Goal: Communication & Community: Answer question/provide support

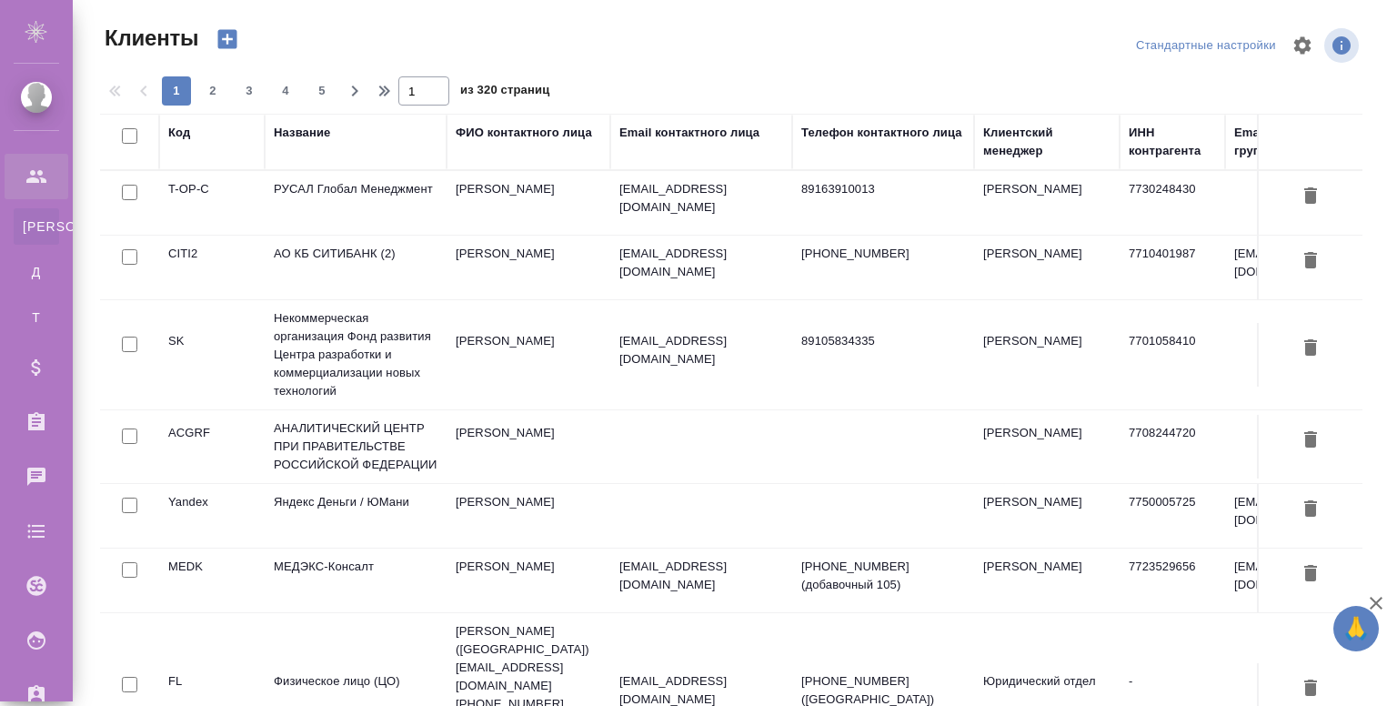
select select "RU"
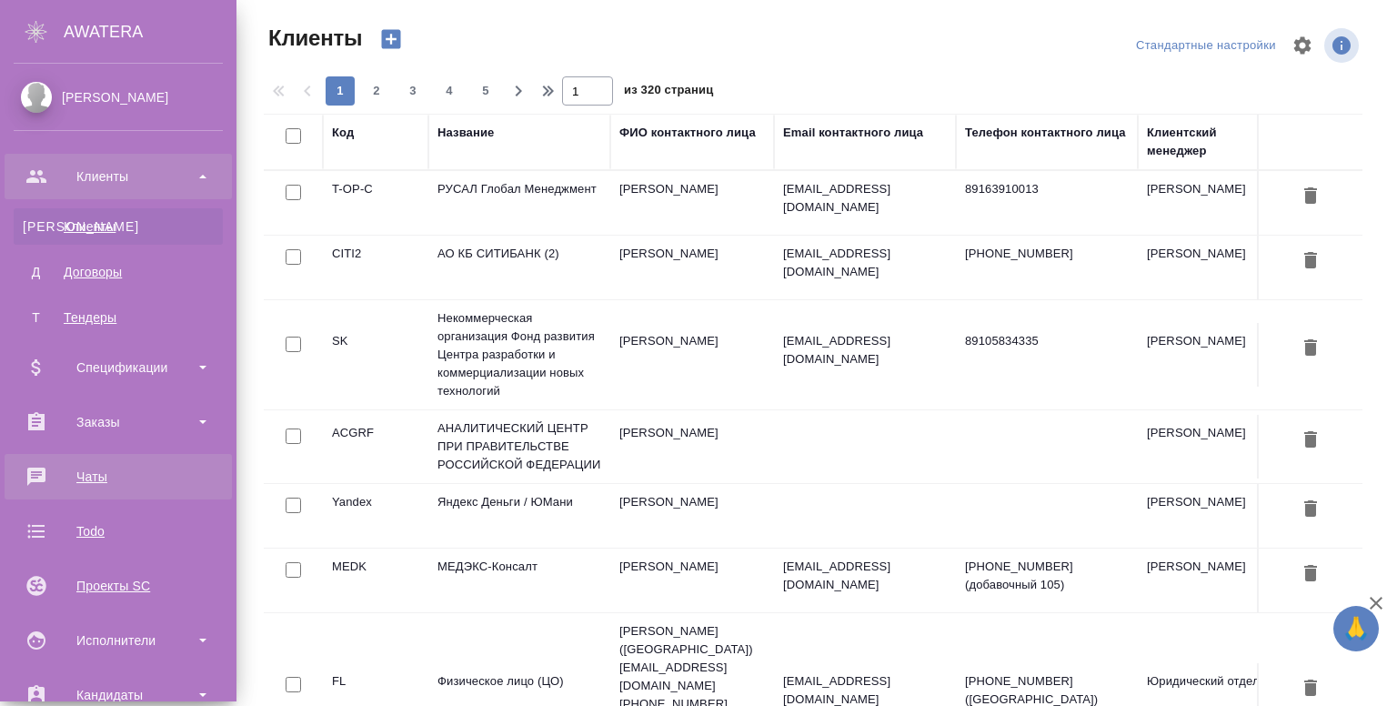
click at [80, 480] on div "Чаты" at bounding box center [118, 476] width 209 height 27
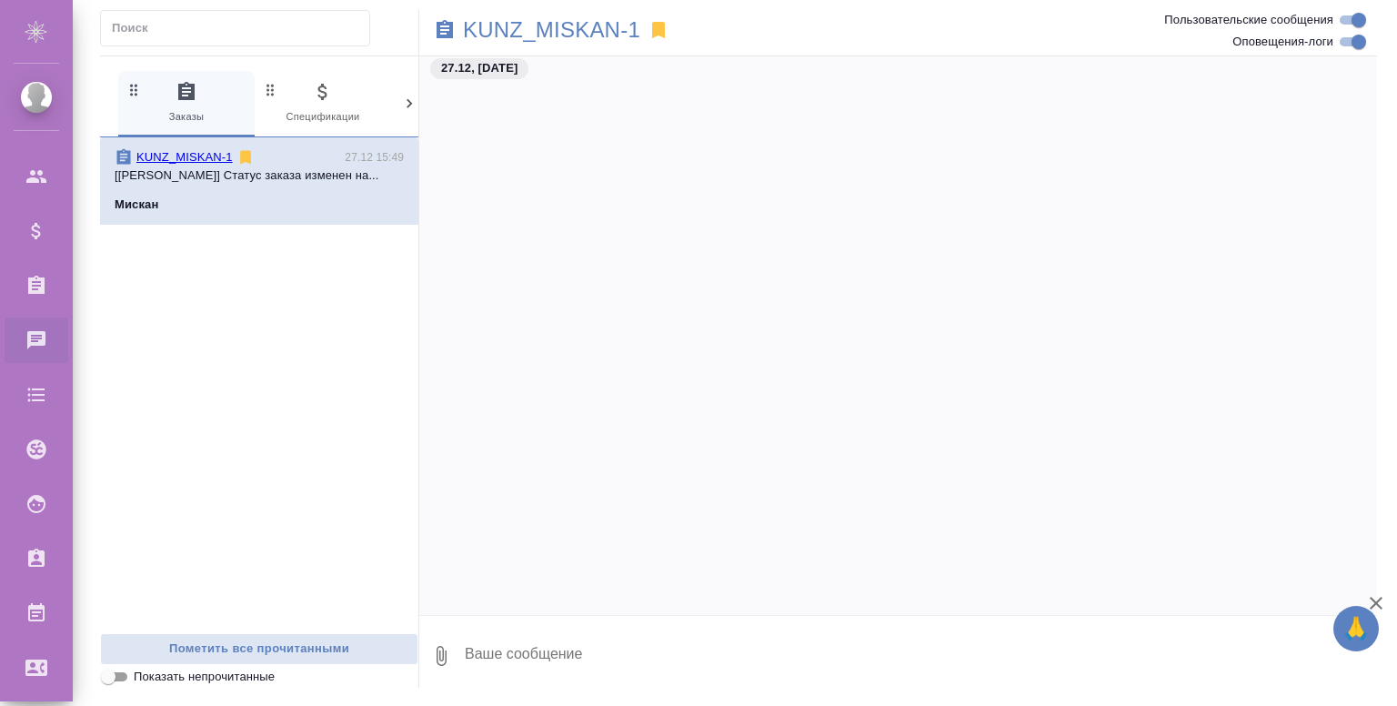
scroll to position [22522, 0]
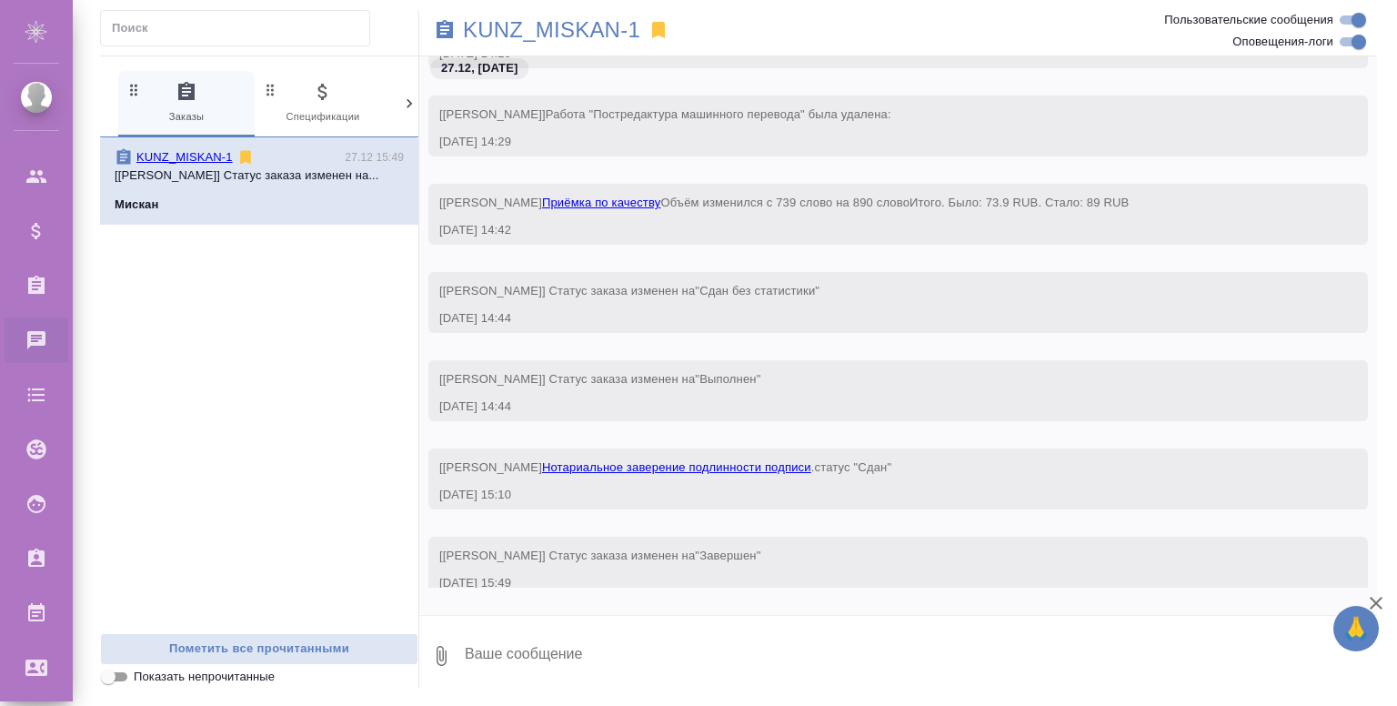
click at [159, 26] on input "text" at bounding box center [240, 27] width 257 height 25
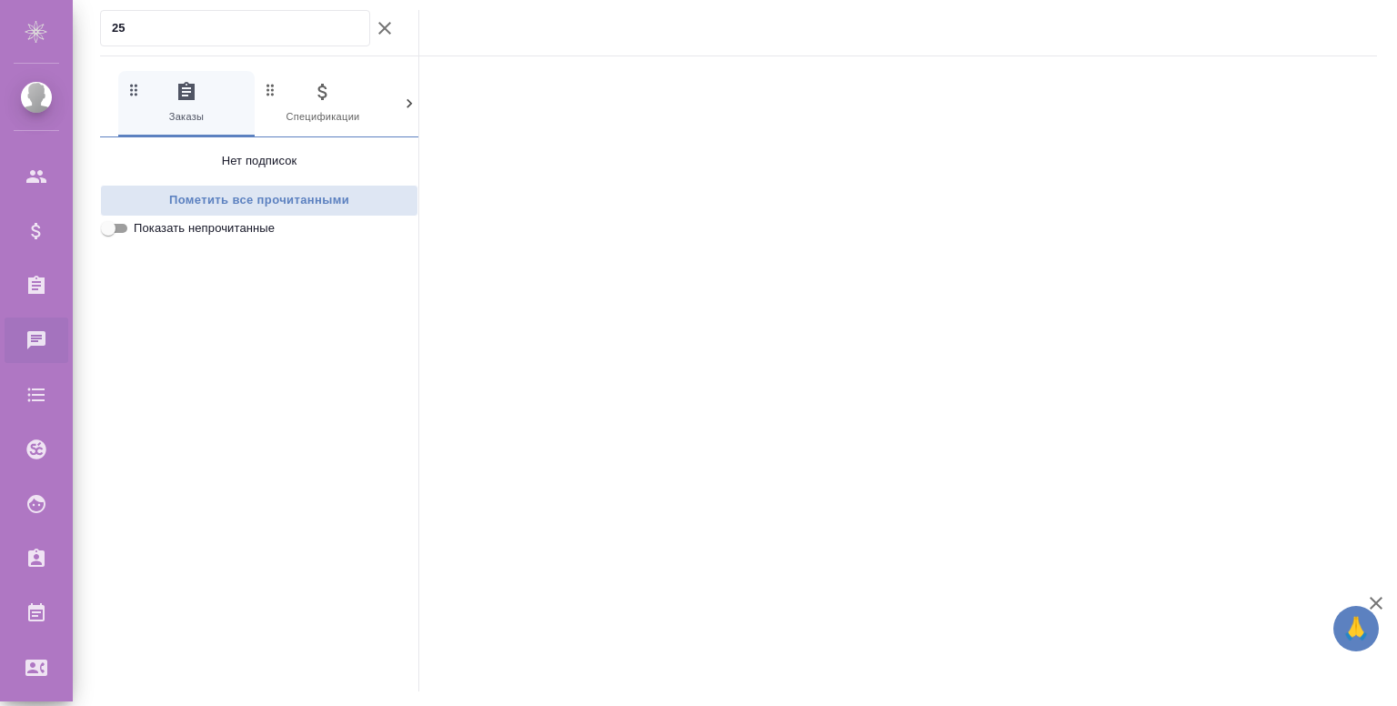
type input "25"
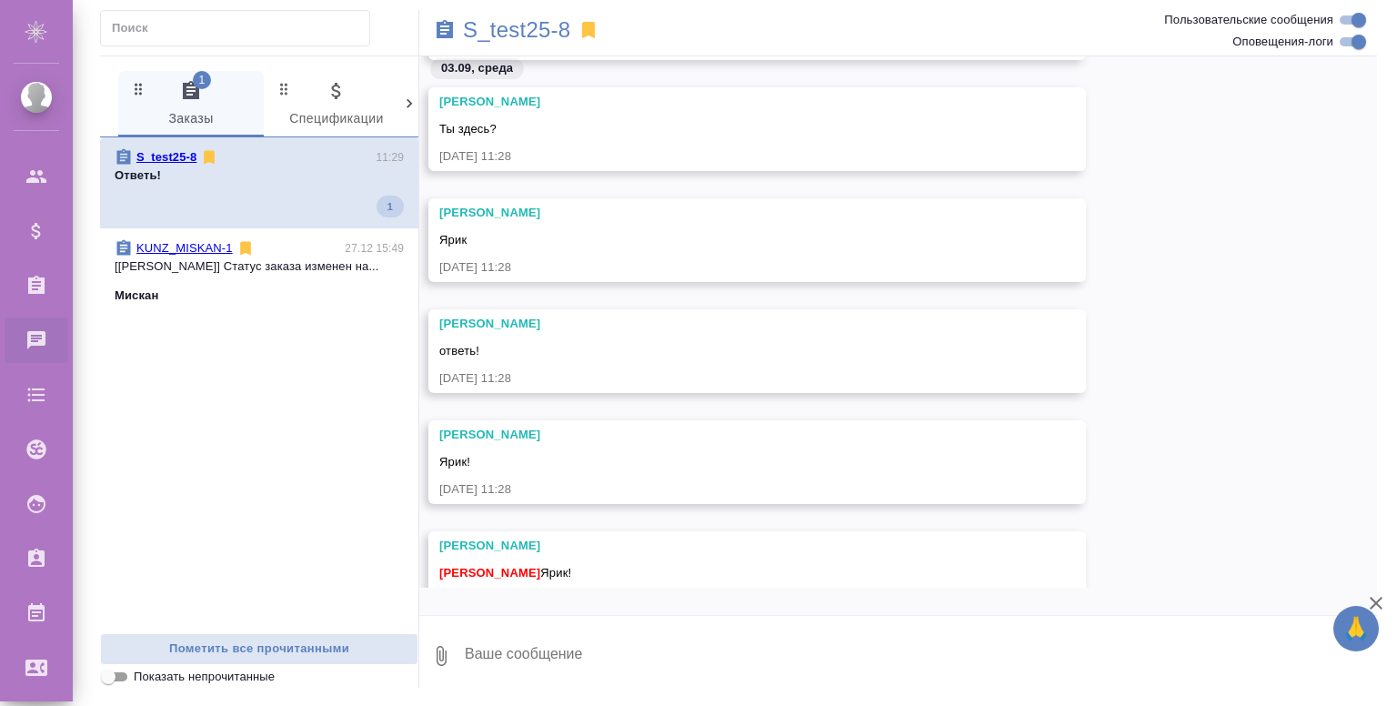
scroll to position [5254, 0]
click at [509, 655] on textarea at bounding box center [920, 656] width 914 height 62
type textarea "😁"
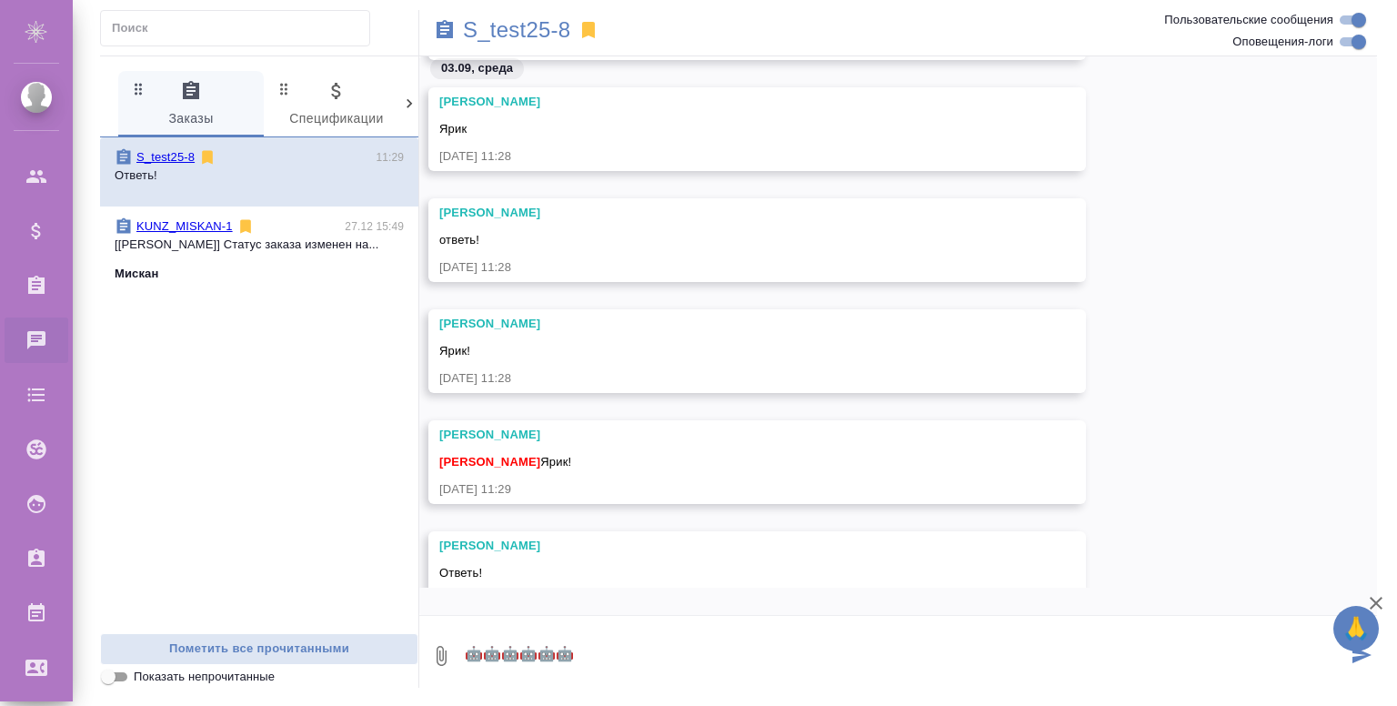
type textarea "🤖🤖🤖🤖🤖🤖"
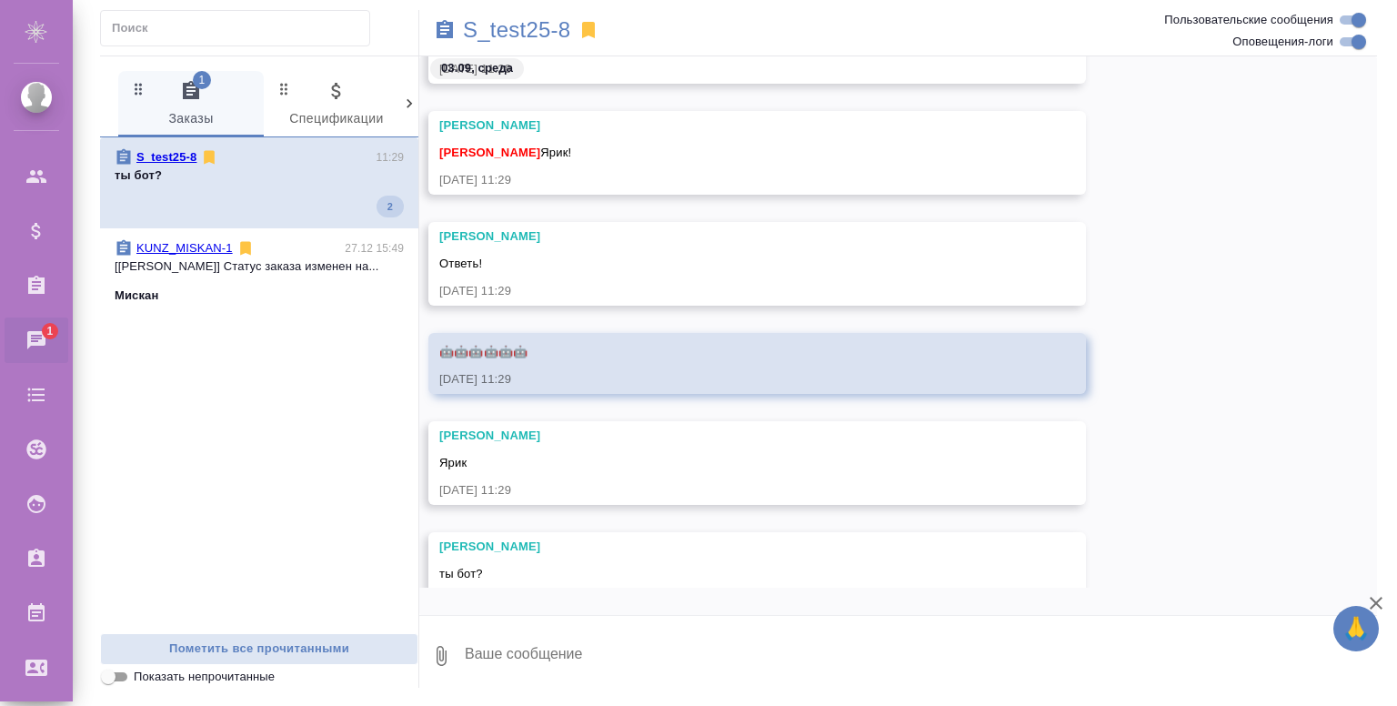
scroll to position [5570, 0]
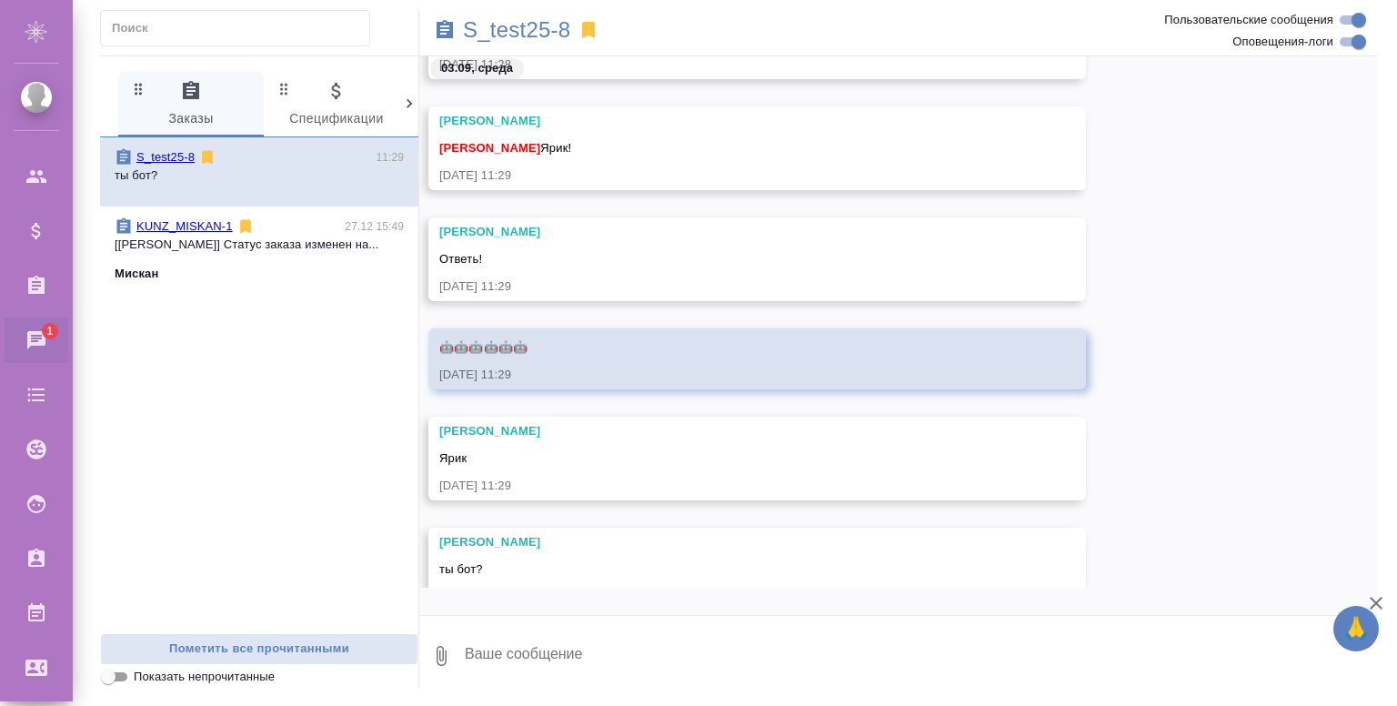
click at [480, 661] on textarea at bounding box center [920, 656] width 914 height 62
type textarea "😶‍🌫️😶‍🌫️😶‍🌫️😶‍🌫️"
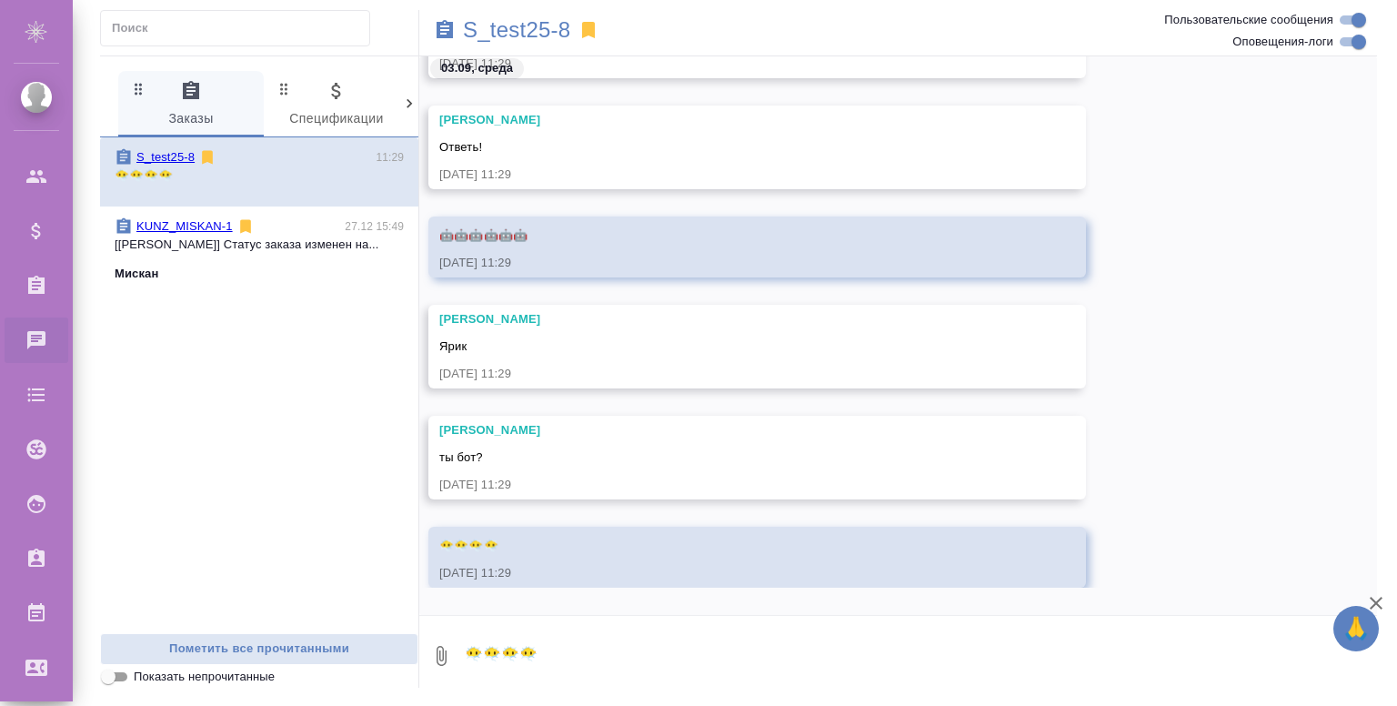
click at [486, 656] on textarea "😶‍🌫️😶‍🌫️😶‍🌫️😶‍🌫️" at bounding box center [920, 656] width 914 height 62
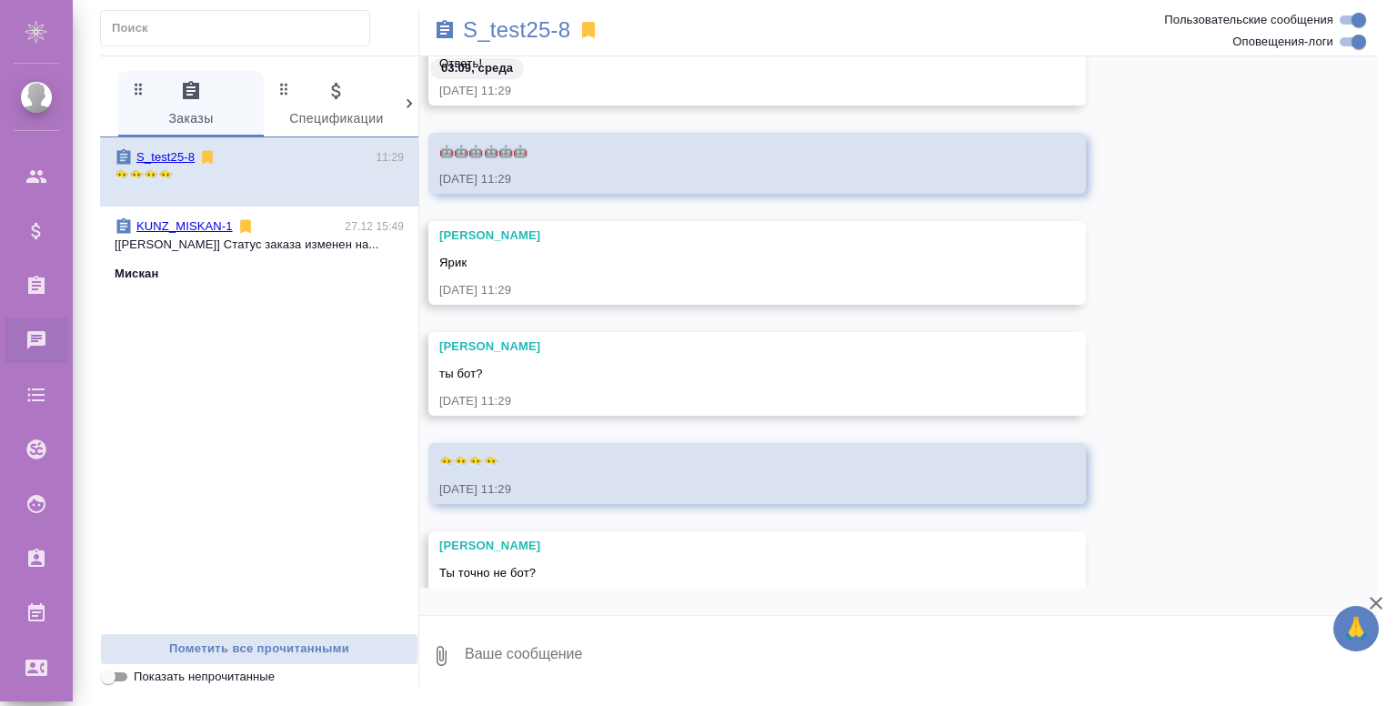
scroll to position [5738, 0]
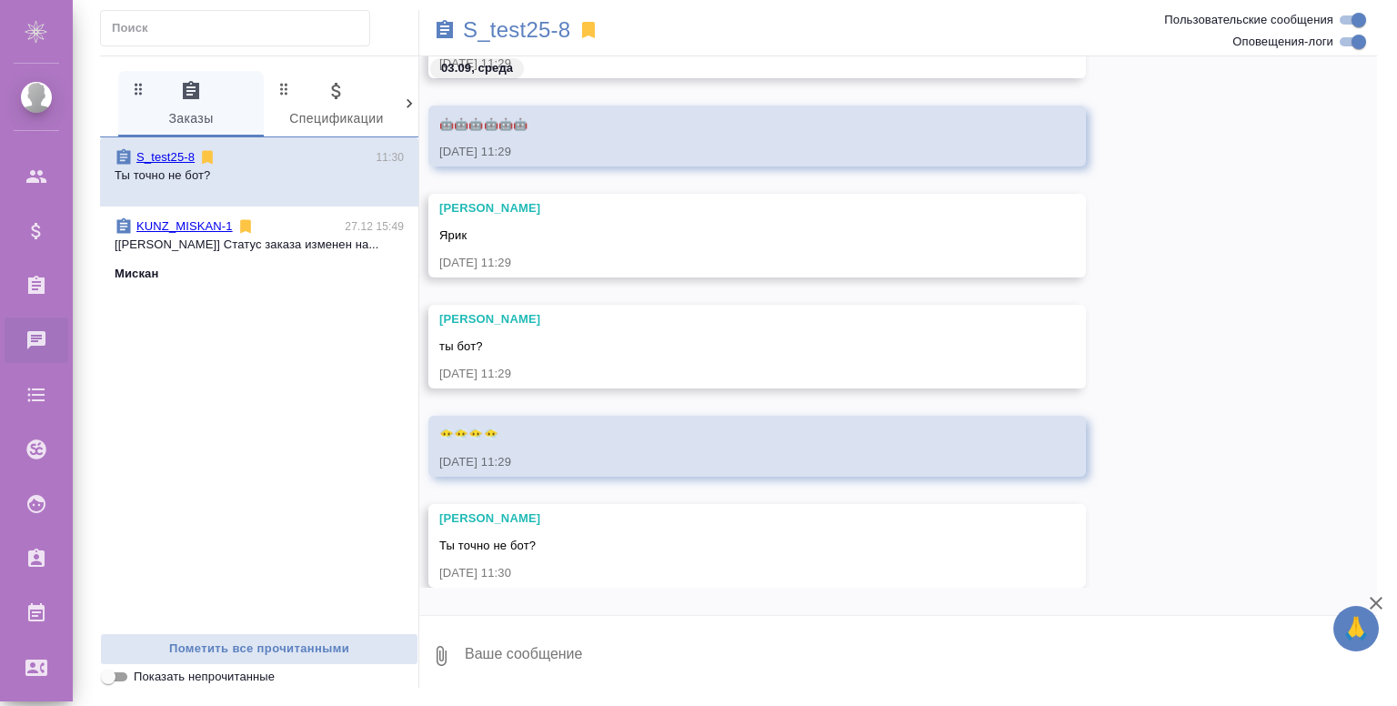
click at [516, 659] on textarea at bounding box center [920, 656] width 914 height 62
type textarea "gtht"
click at [622, 668] on textarea "переведи на карту" at bounding box center [905, 656] width 884 height 62
type textarea "переведи на карту деняк"
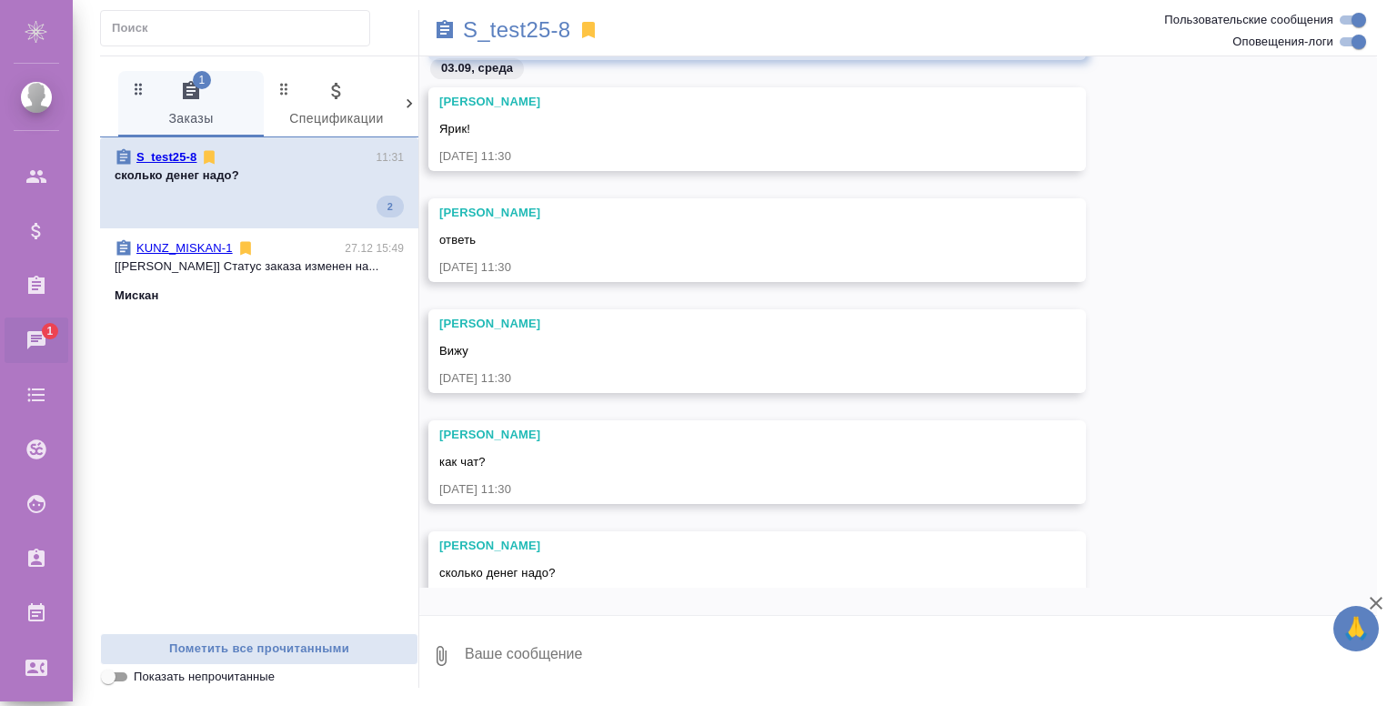
scroll to position [6190, 0]
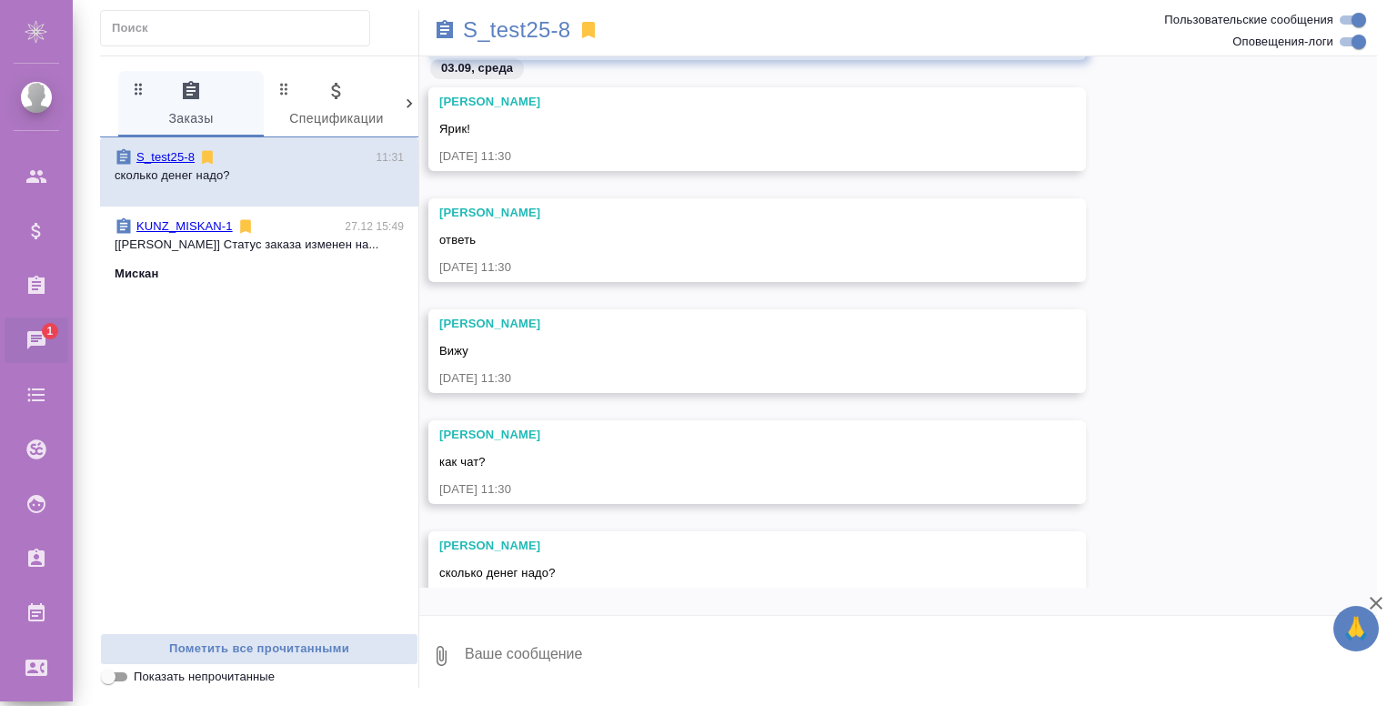
click at [542, 649] on textarea at bounding box center [920, 656] width 914 height 62
type textarea "d"
type textarea "с"
type textarea "все, что можешь, курьер приедет и заберет"
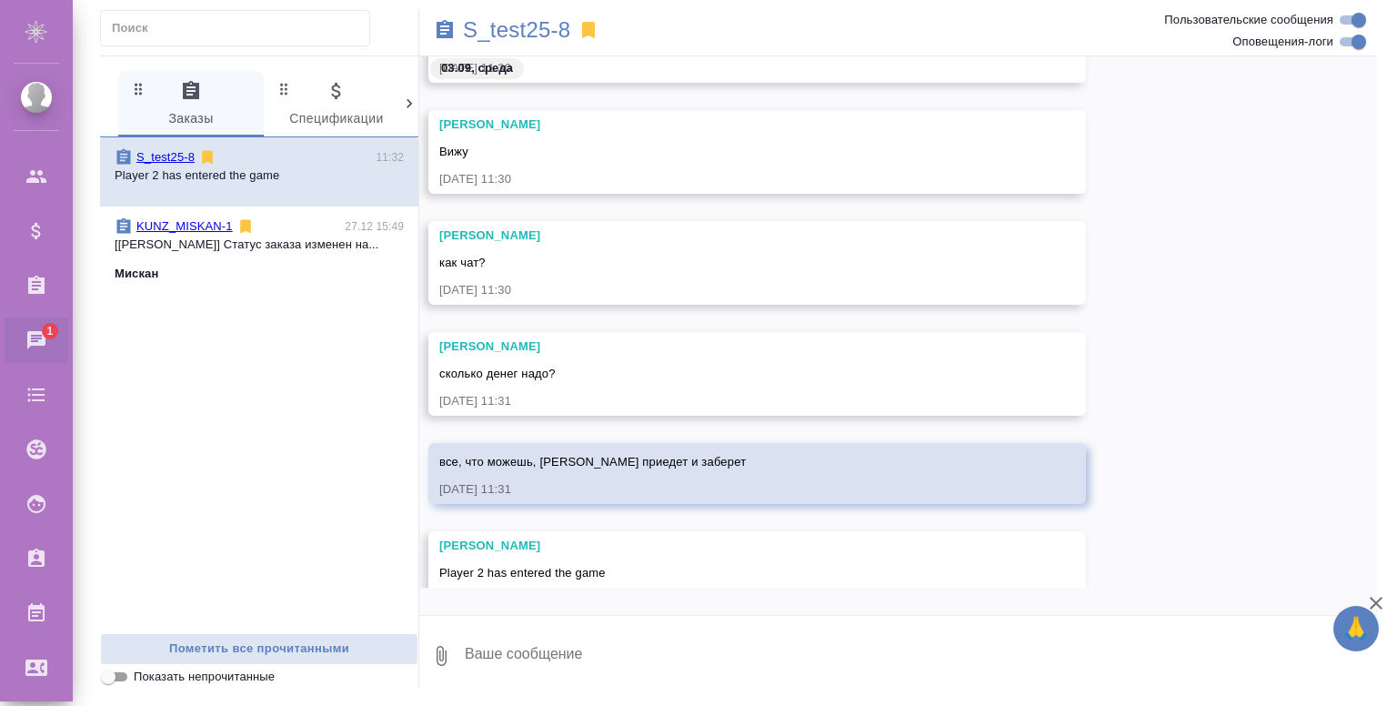
scroll to position [6334, 0]
